Goal: Information Seeking & Learning: Learn about a topic

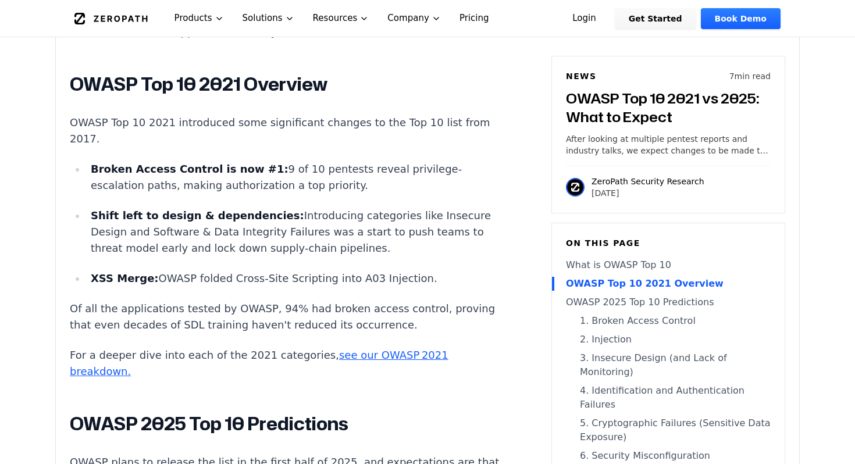
scroll to position [677, 0]
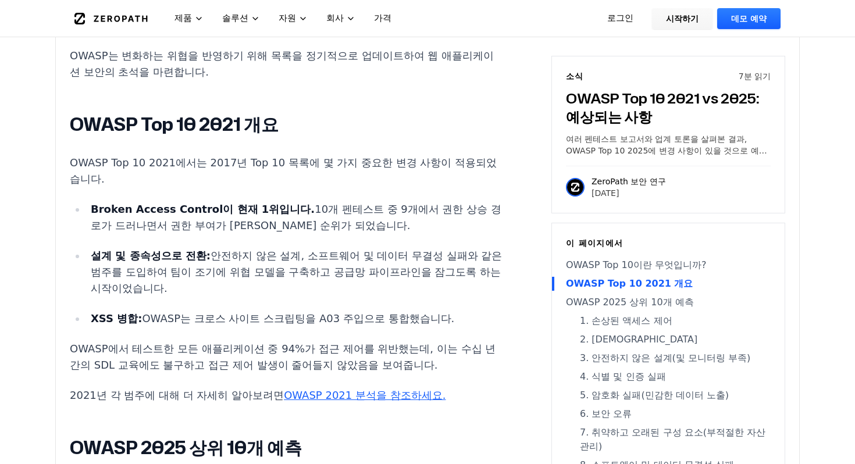
click at [395, 211] on p "Broken Access Control이 현재 1위입니다. 10개 펜테스트 중 9개에서 권한 상승 경로가 드러나면서 권한 부여가 최우선 순위가…" at bounding box center [297, 217] width 412 height 33
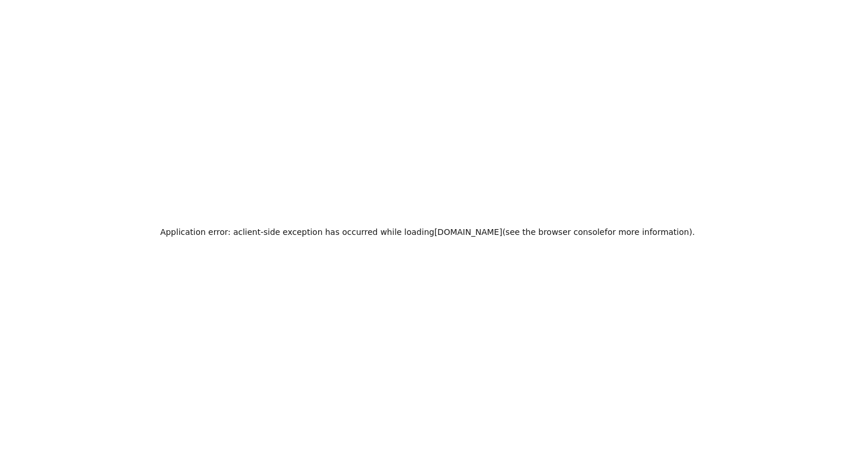
scroll to position [0, 0]
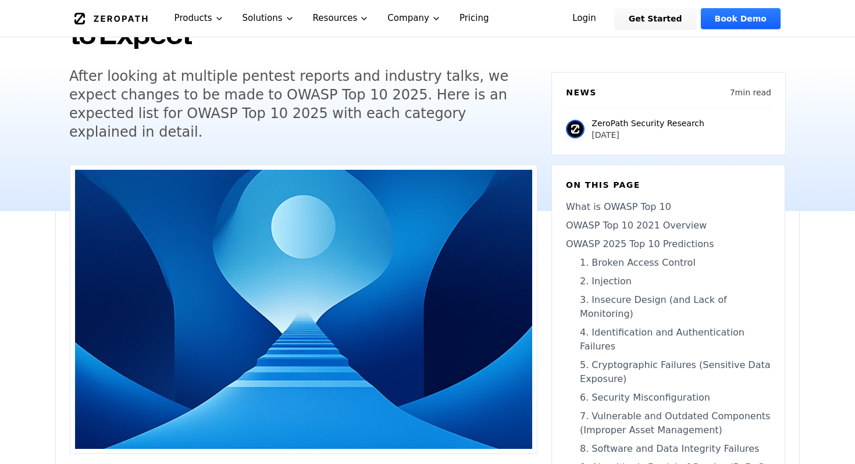
scroll to position [183, 0]
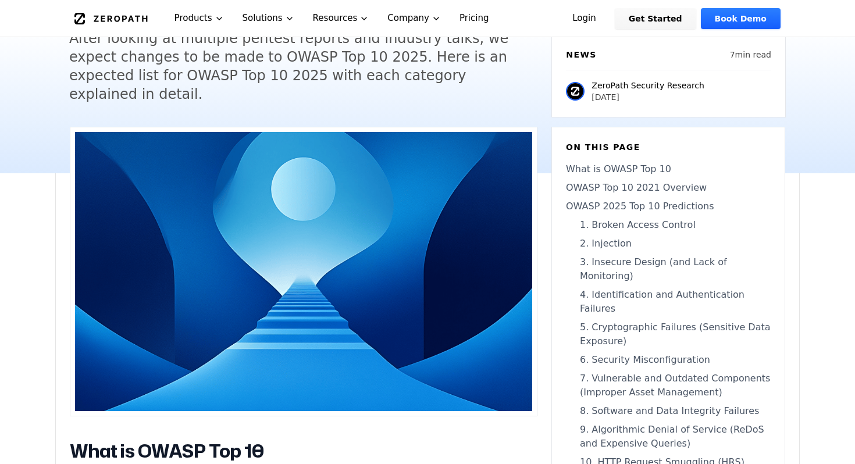
click at [614, 199] on link "OWASP 2025 Top 10 Predictions" at bounding box center [668, 206] width 205 height 14
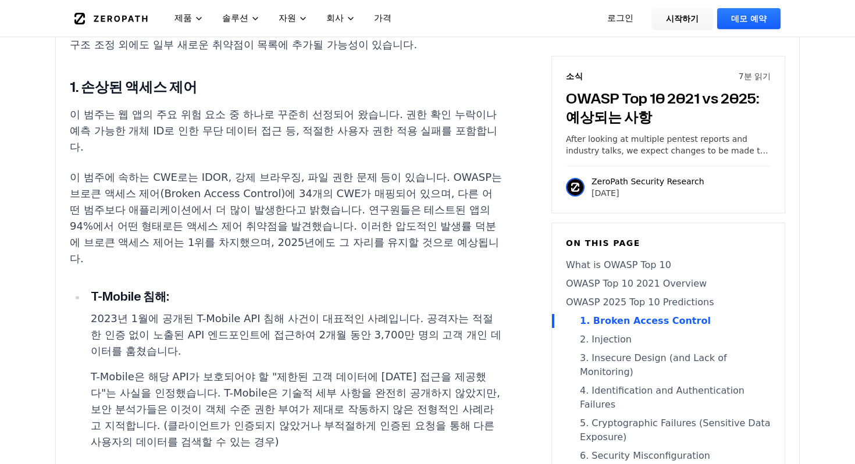
scroll to position [1351, 0]
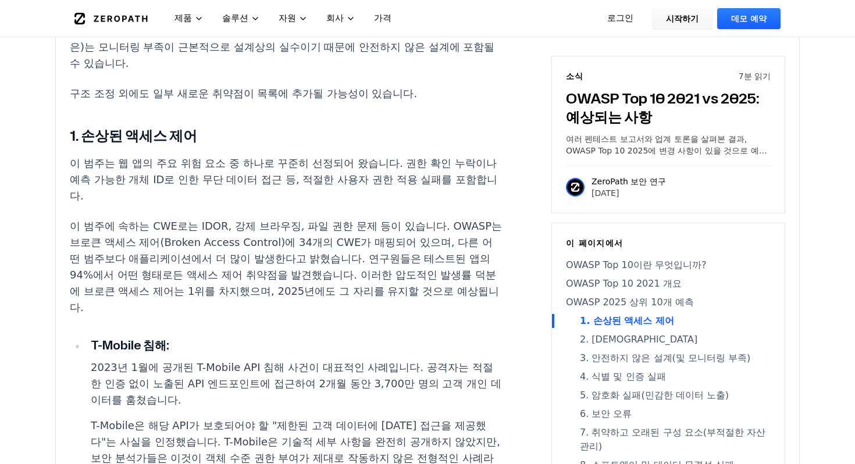
click at [466, 336] on h4 "T-Mobile 침해:" at bounding box center [297, 345] width 412 height 18
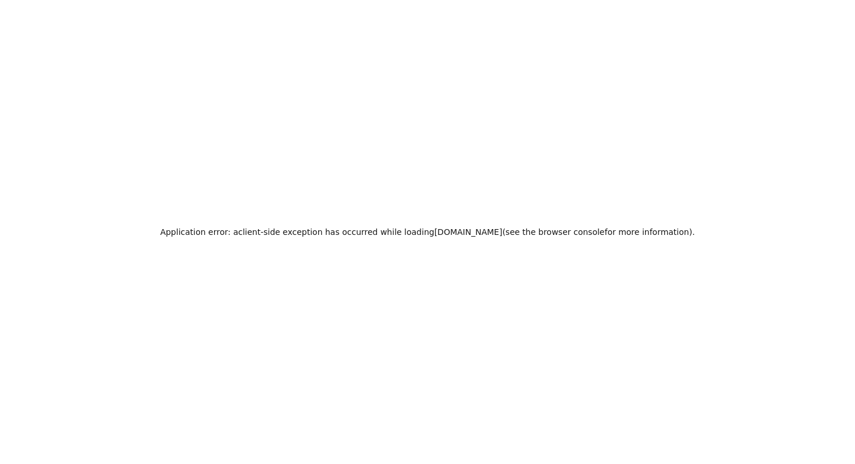
scroll to position [0, 0]
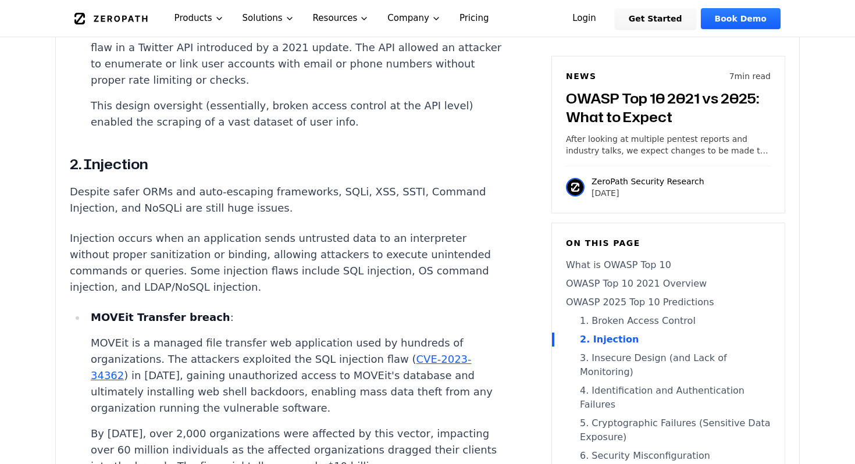
scroll to position [1902, 0]
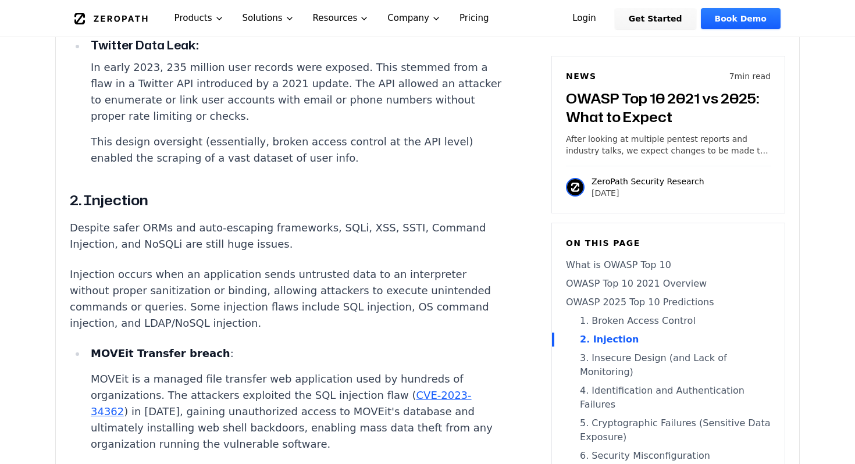
click at [300, 266] on p "Injection occurs when an application sends untrusted data to an interpreter wit…" at bounding box center [286, 298] width 433 height 65
